Goal: Information Seeking & Learning: Find specific fact

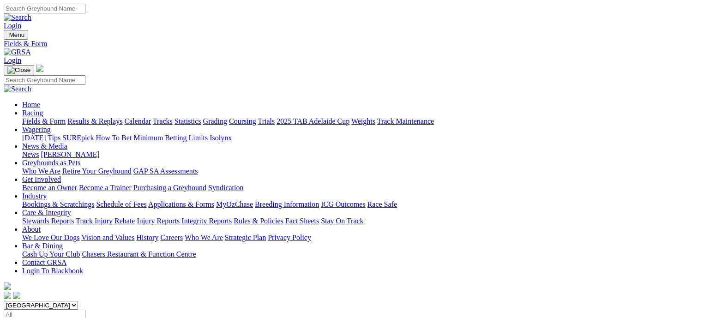
select select "[GEOGRAPHIC_DATA]"
click at [63, 301] on select "[GEOGRAPHIC_DATA] [GEOGRAPHIC_DATA] [GEOGRAPHIC_DATA] [GEOGRAPHIC_DATA] [GEOGRA…" at bounding box center [41, 305] width 74 height 9
